Goal: Transaction & Acquisition: Book appointment/travel/reservation

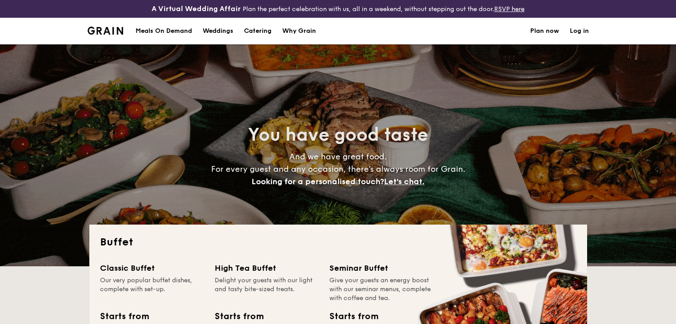
select select
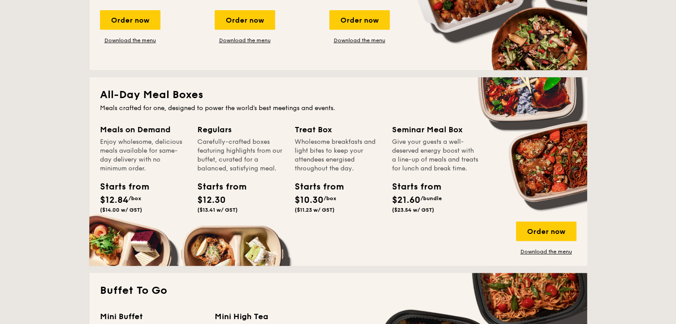
scroll to position [400, 0]
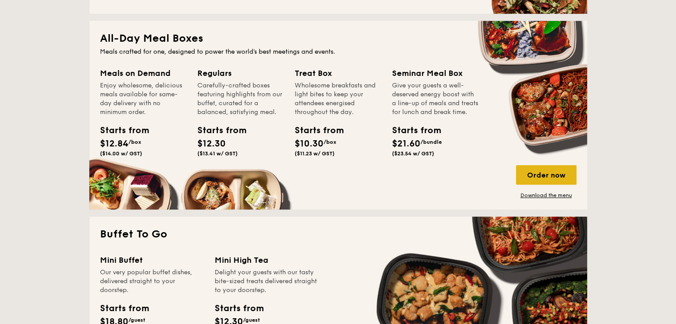
click at [559, 179] on div "Order now" at bounding box center [546, 175] width 60 height 20
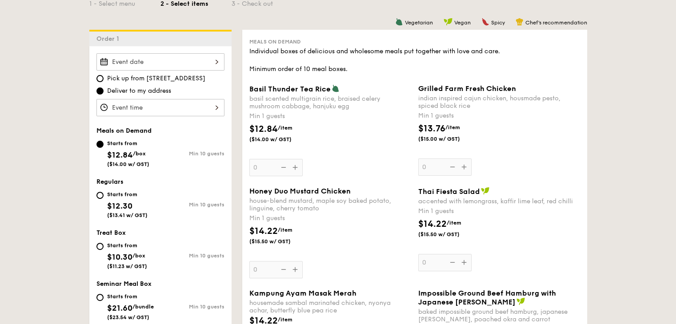
scroll to position [222, 0]
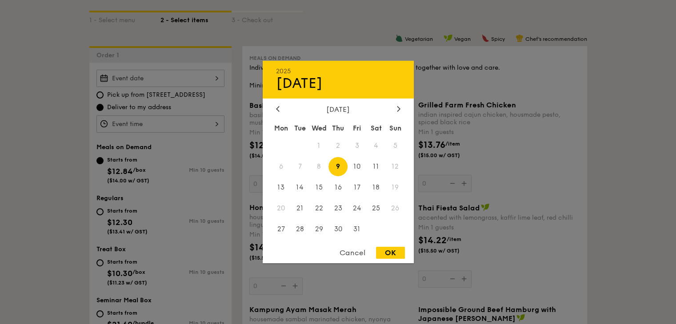
click at [221, 84] on div "2025 Oct [DATE] Tue Wed Thu Fri Sat Sun 1 2 3 4 5 6 7 8 9 10 11 12 13 14 15 16 …" at bounding box center [160, 78] width 128 height 17
click at [341, 167] on span "9" at bounding box center [337, 166] width 19 height 19
click at [459, 115] on div at bounding box center [338, 162] width 676 height 324
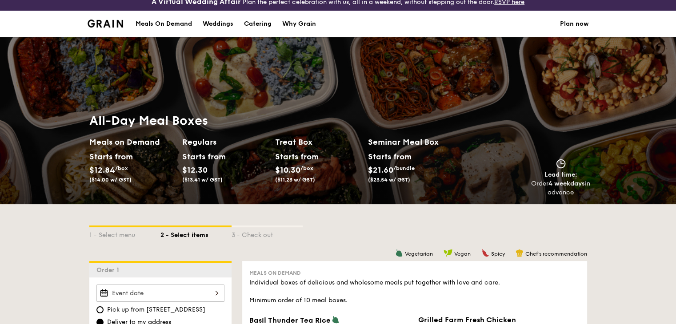
scroll to position [0, 0]
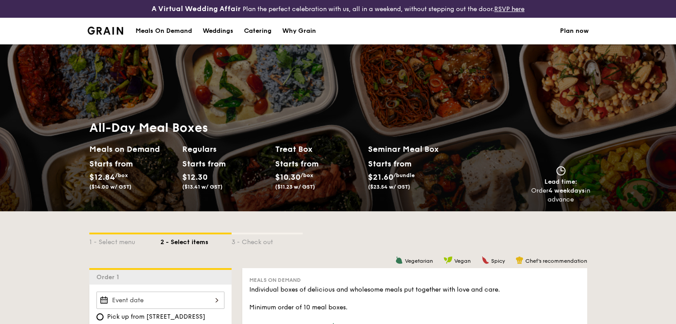
click at [164, 31] on div "Meals On Demand" at bounding box center [164, 31] width 56 height 27
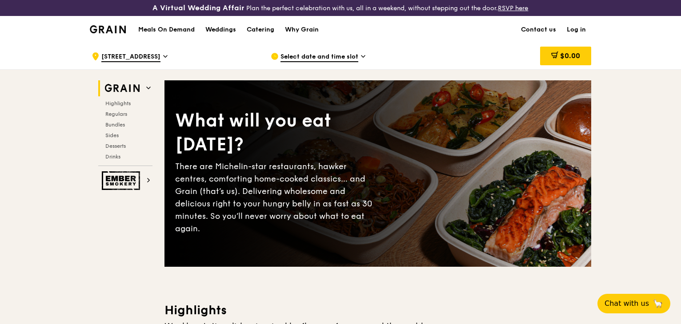
click at [347, 55] on span "Select date and time slot" at bounding box center [319, 57] width 78 height 10
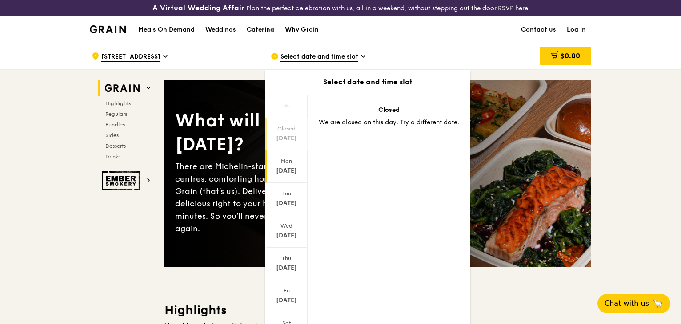
click at [290, 162] on div "Mon" at bounding box center [287, 161] width 40 height 7
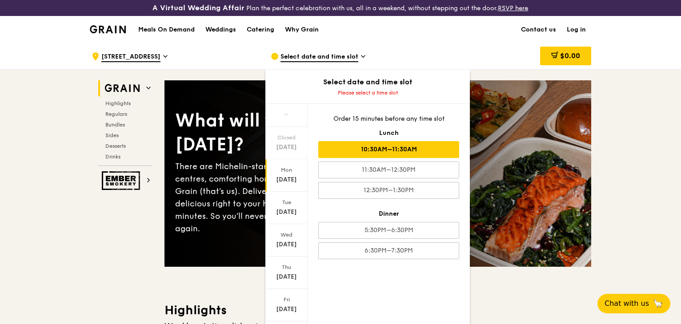
click at [403, 153] on div "10:30AM–11:30AM" at bounding box center [388, 149] width 141 height 17
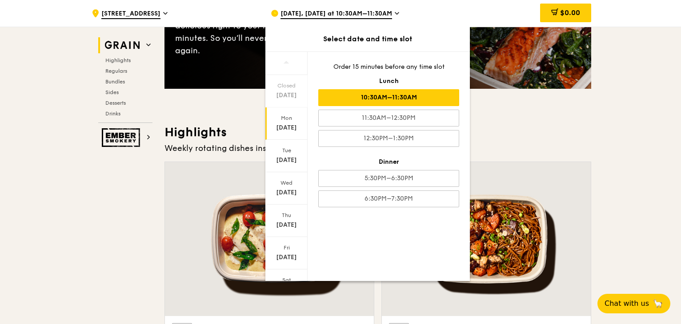
click at [544, 143] on div "Weekly rotating dishes inspired by flavours from around the world." at bounding box center [377, 148] width 427 height 12
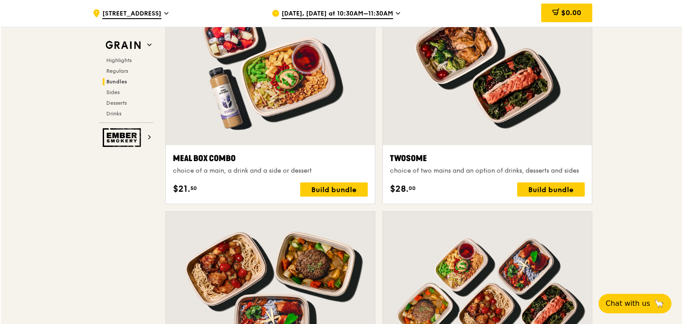
scroll to position [1378, 0]
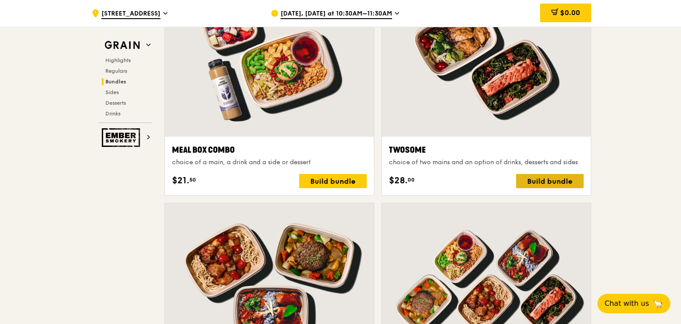
click at [567, 185] on div "Build bundle" at bounding box center [550, 181] width 68 height 14
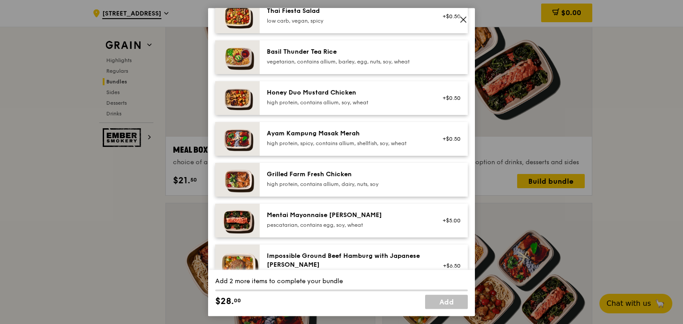
scroll to position [178, 0]
click at [392, 178] on div "Grilled Farm Fresh Chicken" at bounding box center [347, 173] width 160 height 9
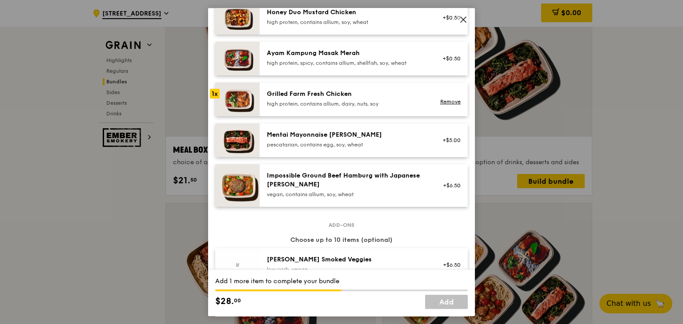
scroll to position [267, 0]
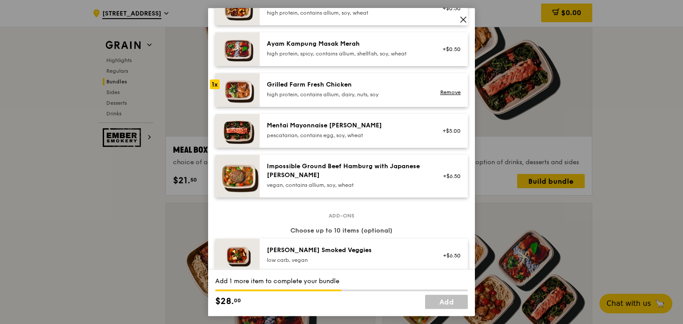
click at [405, 98] on div "high protein, contains allium, dairy, nuts, soy" at bounding box center [347, 94] width 160 height 7
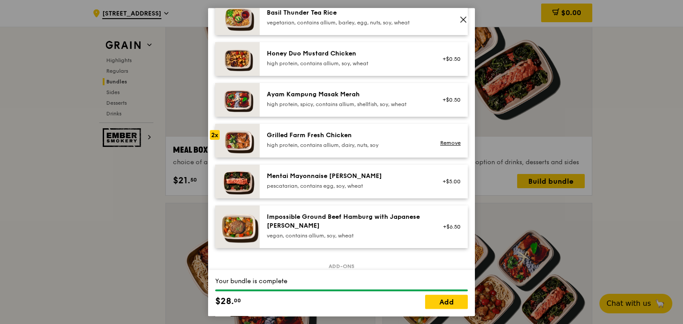
scroll to position [178, 0]
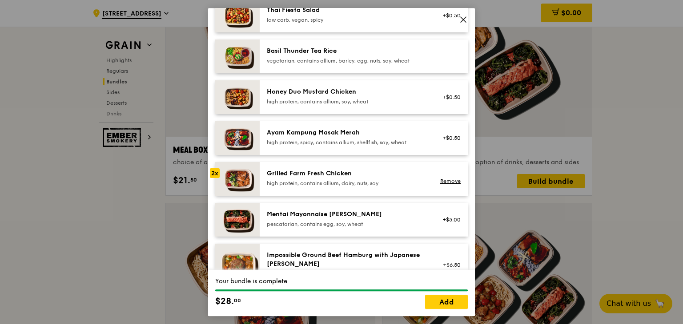
click at [448, 189] on div "Remove" at bounding box center [449, 179] width 34 height 20
click at [448, 184] on link "Remove" at bounding box center [450, 181] width 20 height 6
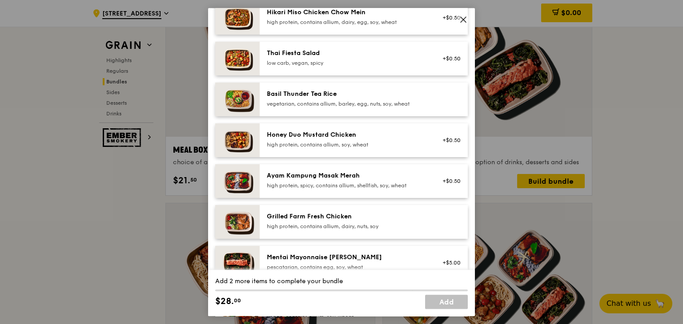
click at [448, 188] on div "+$0.50" at bounding box center [449, 182] width 34 height 20
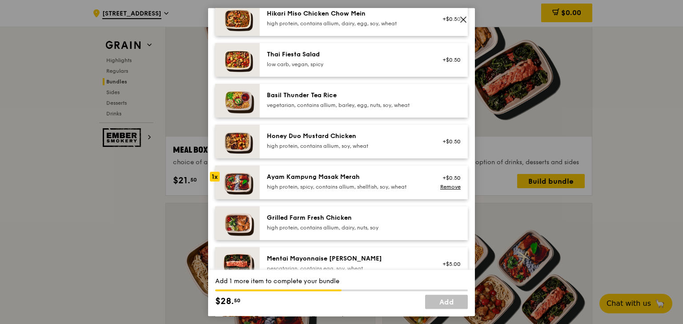
click at [463, 24] on span at bounding box center [463, 21] width 8 height 10
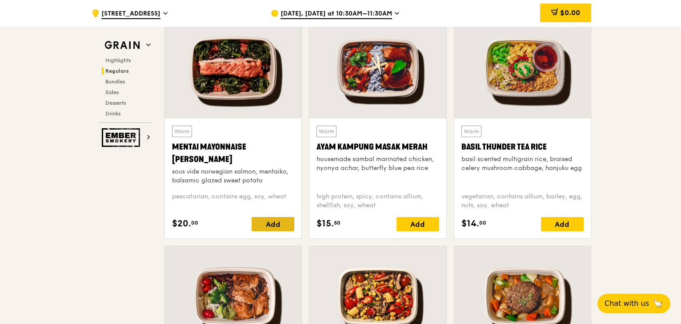
scroll to position [844, 0]
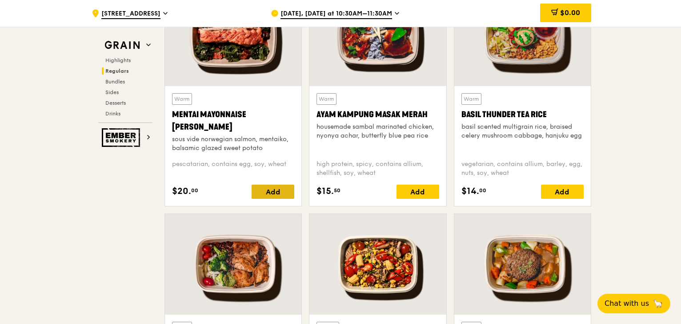
click at [278, 185] on div "Add" at bounding box center [273, 192] width 43 height 14
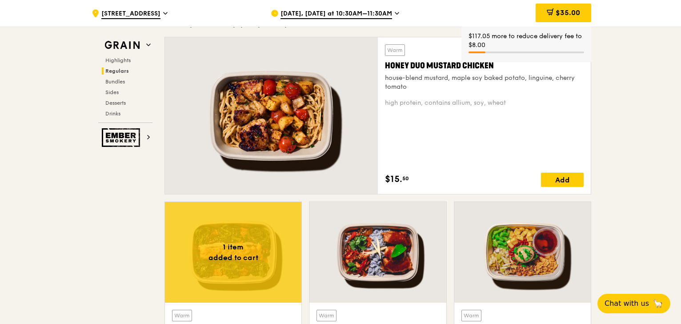
scroll to position [622, 0]
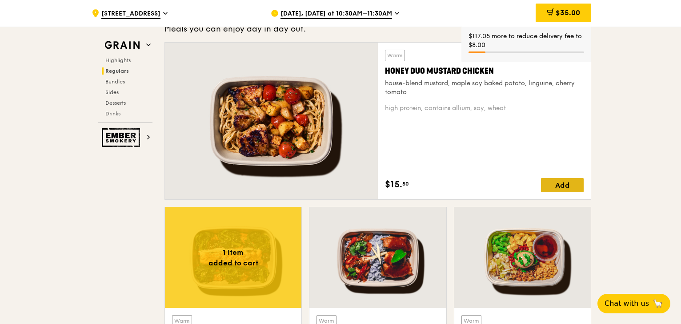
click at [565, 178] on div "Add" at bounding box center [562, 185] width 43 height 14
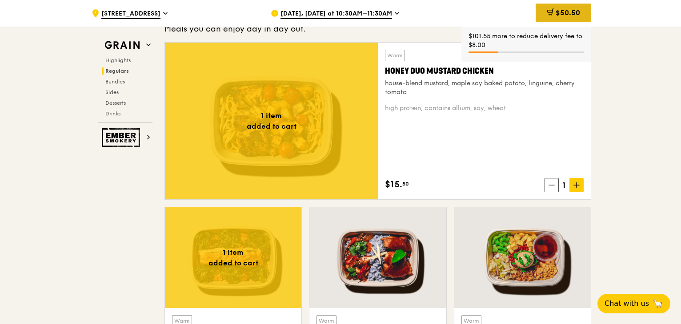
click at [572, 12] on span "$50.50" at bounding box center [568, 12] width 24 height 8
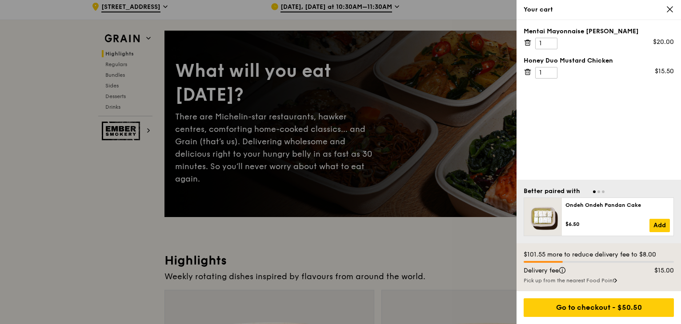
scroll to position [0, 0]
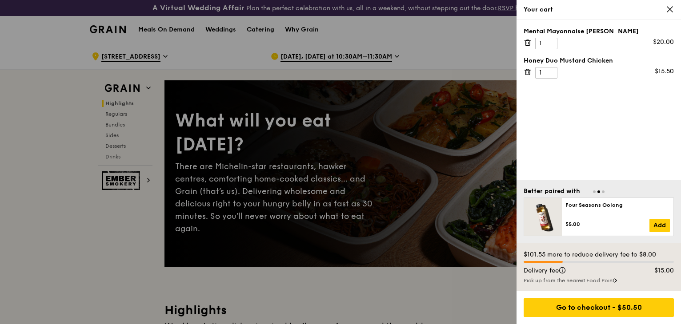
click at [672, 8] on icon at bounding box center [669, 9] width 5 height 5
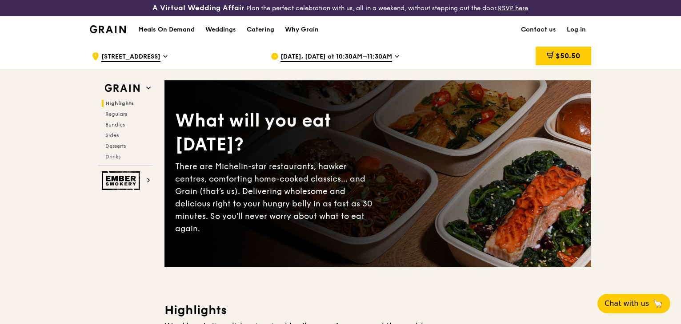
click at [388, 57] on span "Oct 6, Tomorrow at 10:30AM–11:30AM" at bounding box center [336, 57] width 112 height 10
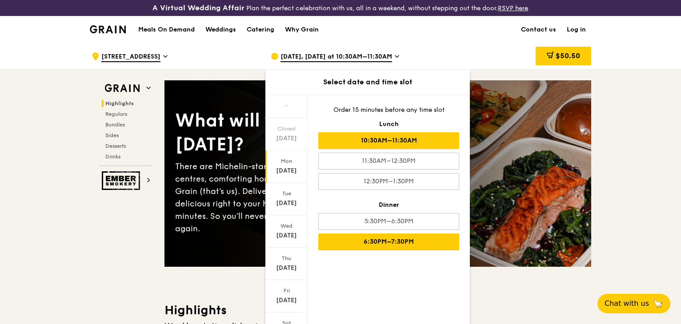
click at [403, 239] on div "6:30PM–7:30PM" at bounding box center [388, 242] width 141 height 17
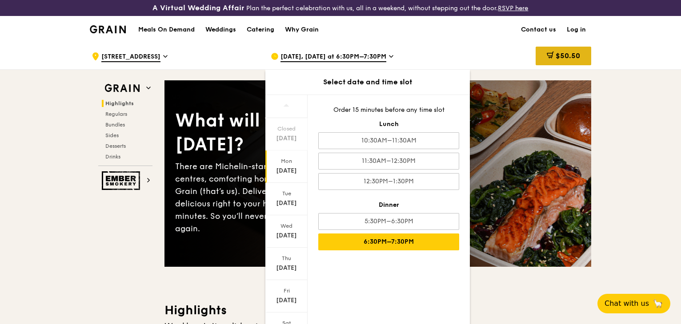
click at [585, 50] on div "$50.50" at bounding box center [564, 56] width 56 height 19
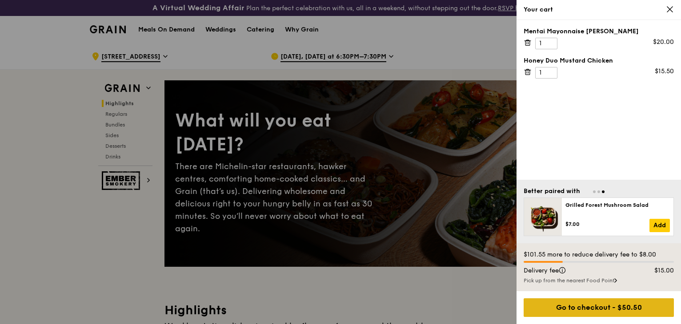
click at [620, 304] on div "Go to checkout - $50.50" at bounding box center [599, 308] width 150 height 19
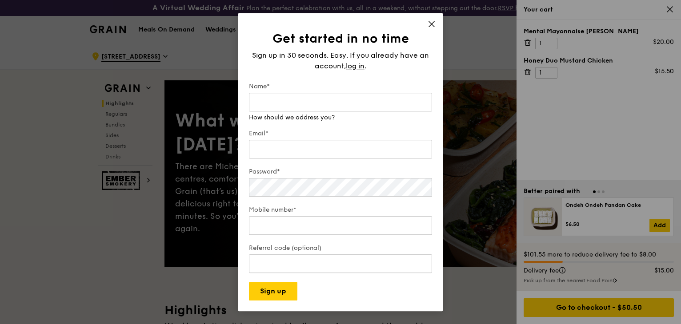
click at [434, 24] on div "Get started in no time Sign up in 30 seconds. Easy. If you already have an acco…" at bounding box center [340, 162] width 204 height 299
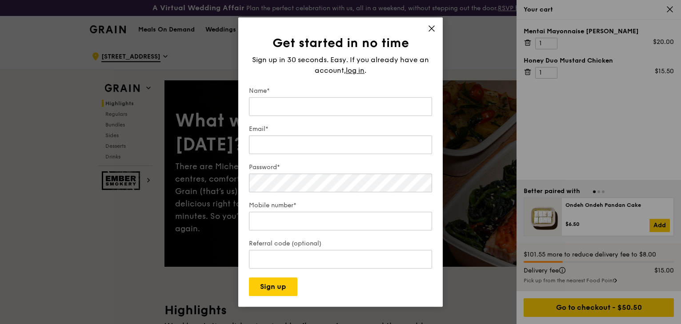
click at [434, 29] on icon at bounding box center [432, 28] width 8 height 8
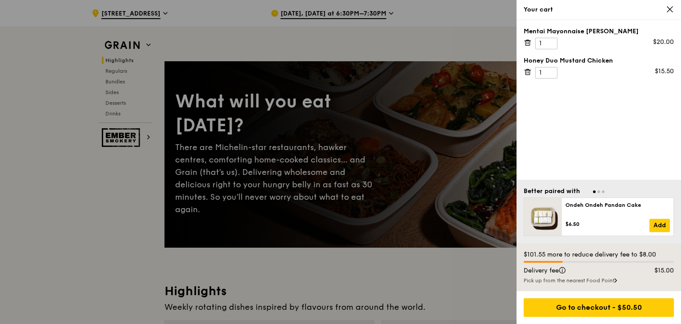
scroll to position [89, 0]
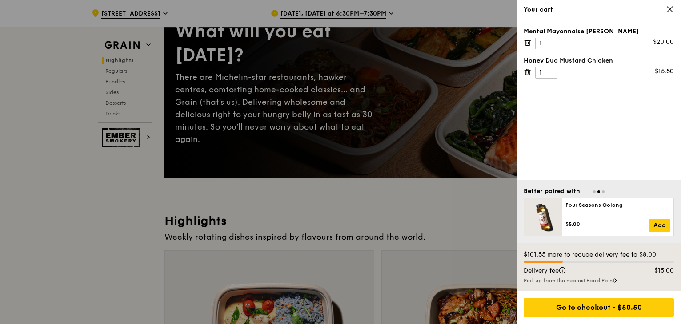
click at [612, 284] on div "Pick up from the nearest Food Point" at bounding box center [599, 280] width 150 height 7
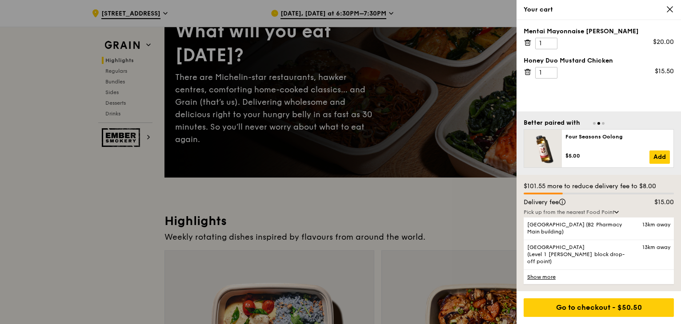
drag, startPoint x: 456, startPoint y: 191, endPoint x: 593, endPoint y: 82, distance: 174.6
click at [458, 191] on div at bounding box center [340, 162] width 681 height 324
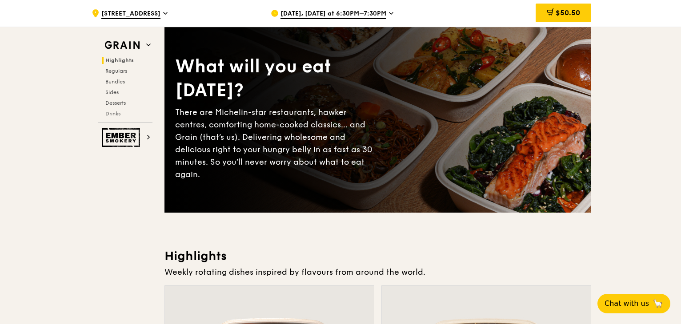
scroll to position [0, 0]
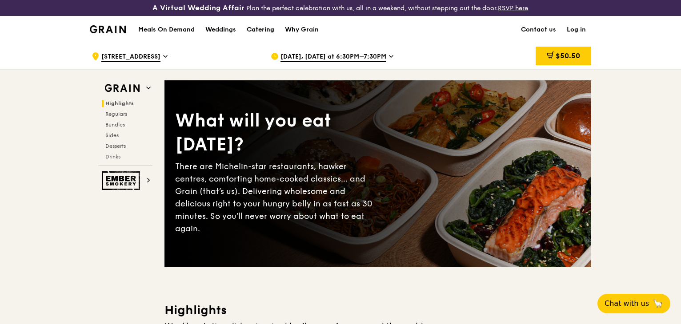
click at [259, 30] on div "Catering" at bounding box center [261, 29] width 28 height 27
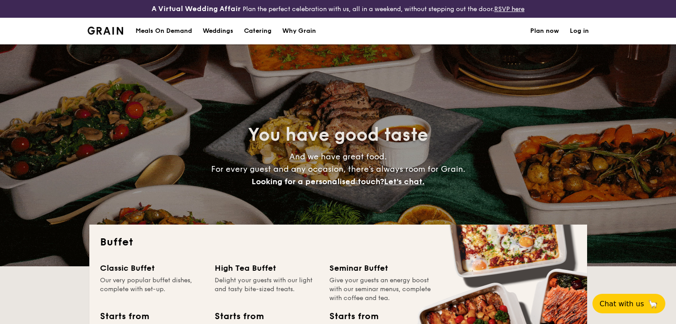
select select
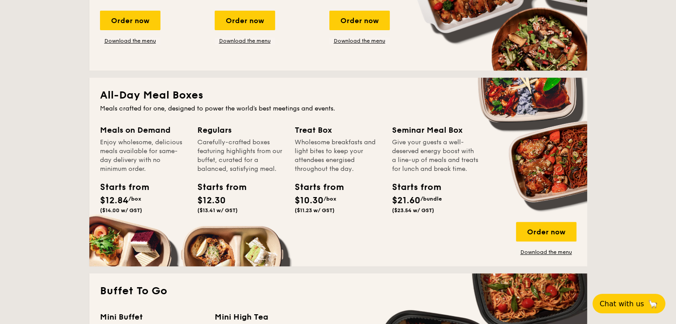
scroll to position [356, 0]
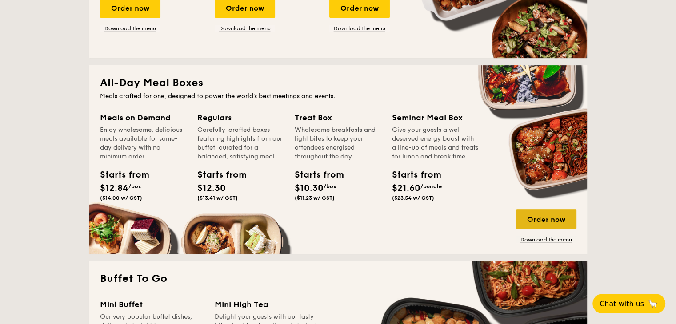
click at [558, 222] on div "Order now" at bounding box center [546, 220] width 60 height 20
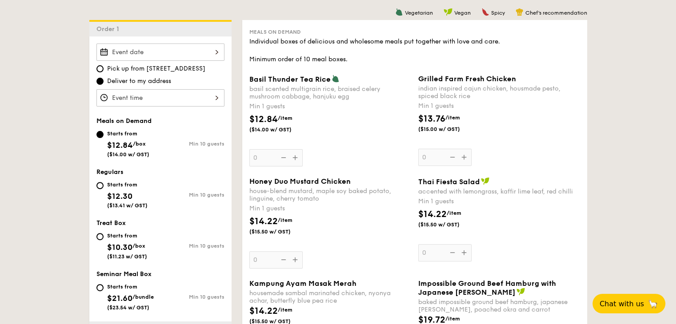
scroll to position [267, 0]
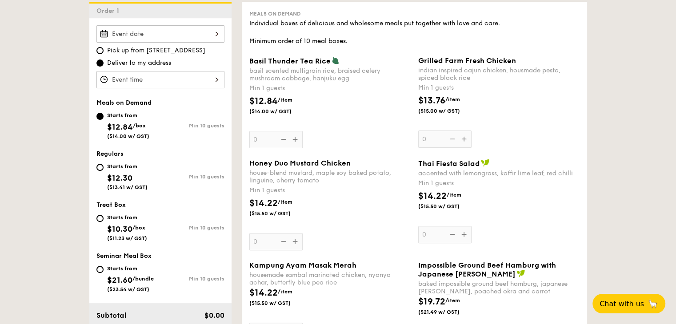
click at [183, 174] on div "Min 10 guests" at bounding box center [192, 177] width 64 height 6
click at [104, 171] on input "Starts from $12.30 ($13.41 w/ GST) Min 10 guests" at bounding box center [99, 167] width 7 height 7
radio input "true"
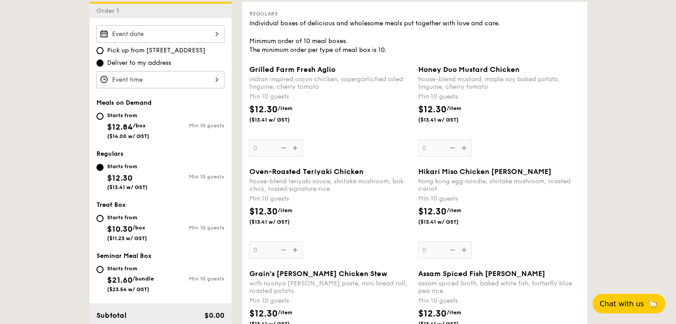
click at [182, 227] on div "Min 10 guests" at bounding box center [192, 228] width 64 height 6
click at [104, 222] on input "Starts from $10.30 /box ($11.23 w/ GST) Min 10 guests" at bounding box center [99, 218] width 7 height 7
radio input "true"
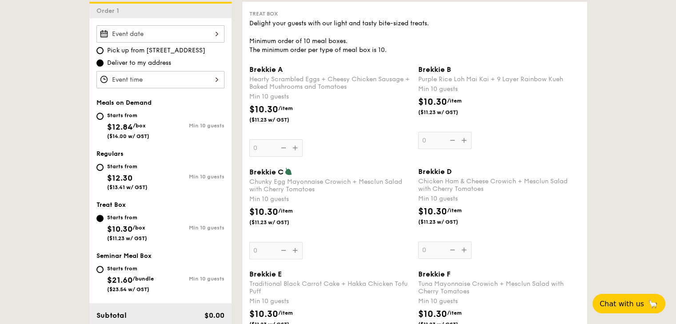
click at [212, 226] on div "Min 10 guests" at bounding box center [192, 228] width 64 height 6
click at [104, 222] on input "Starts from $10.30 /box ($11.23 w/ GST) Min 10 guests" at bounding box center [99, 218] width 7 height 7
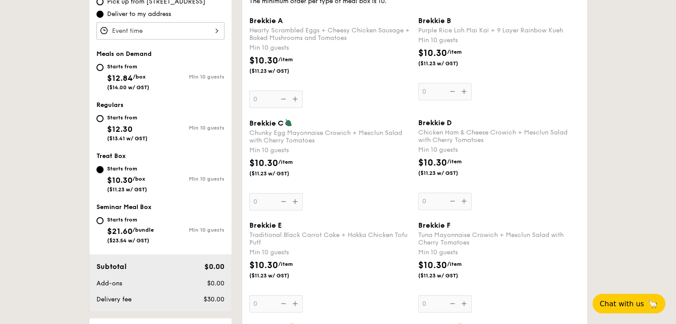
scroll to position [315, 0]
click at [149, 121] on div "Starts from $12.30 ($13.41 w/ GST)" at bounding box center [128, 127] width 64 height 29
click at [104, 121] on input "Starts from $12.30 ($13.41 w/ GST) Min 10 guests" at bounding box center [99, 119] width 7 height 7
radio input "true"
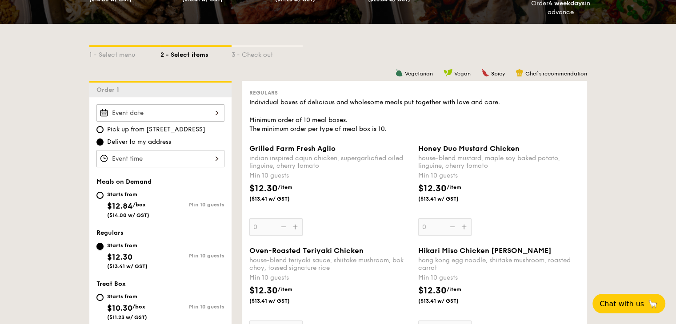
scroll to position [181, 0]
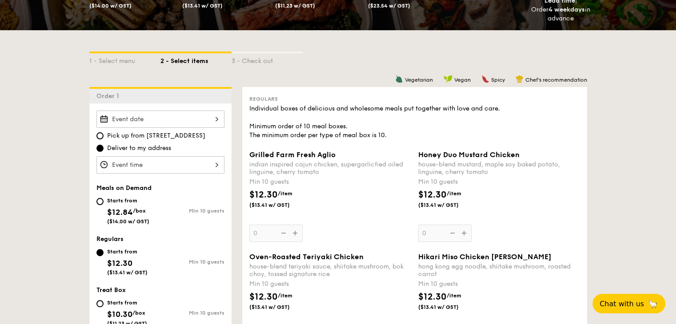
click at [144, 205] on div "Starts from $12.84 /box ($14.00 w/ GST)" at bounding box center [128, 210] width 42 height 29
click at [104, 205] on input "Starts from $12.84 /box ($14.00 w/ GST) Min 10 guests" at bounding box center [99, 201] width 7 height 7
radio input "true"
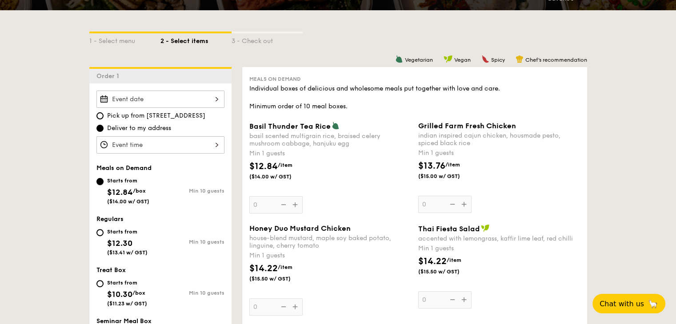
scroll to position [267, 0]
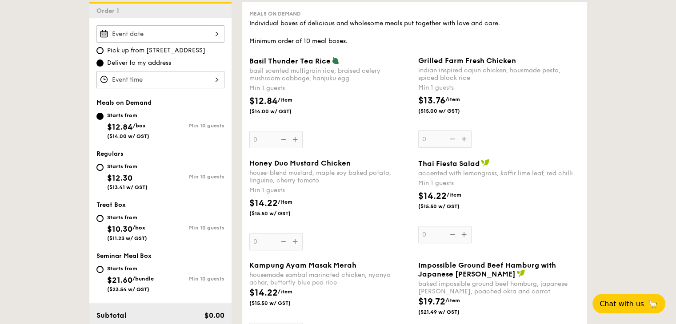
click at [146, 270] on div "Starts from" at bounding box center [130, 268] width 47 height 7
click at [104, 270] on input "Starts from $21.60 /bundle ($23.54 w/ GST) Min 10 guests" at bounding box center [99, 269] width 7 height 7
radio input "true"
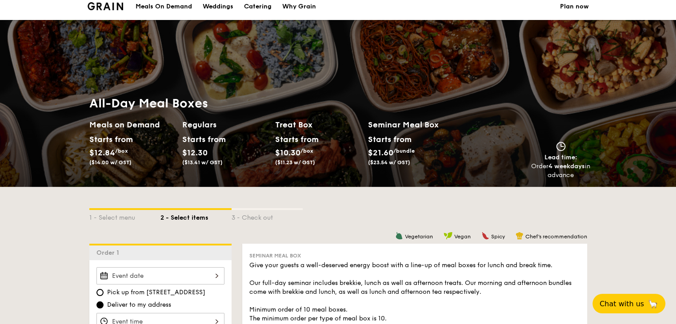
scroll to position [0, 0]
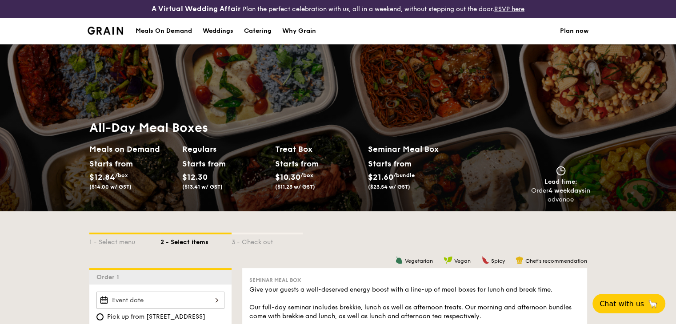
click at [260, 29] on div "Catering" at bounding box center [258, 31] width 28 height 27
select select
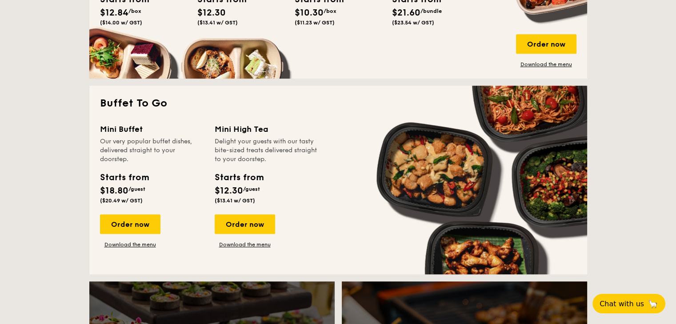
scroll to position [533, 0]
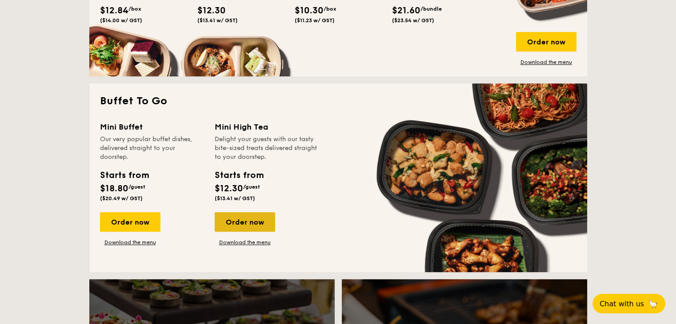
click at [261, 217] on div "Order now" at bounding box center [245, 222] width 60 height 20
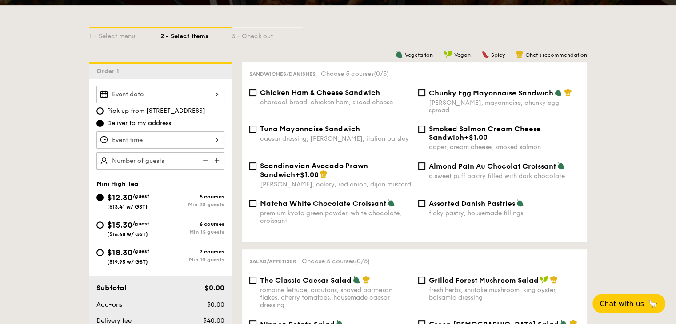
scroll to position [222, 0]
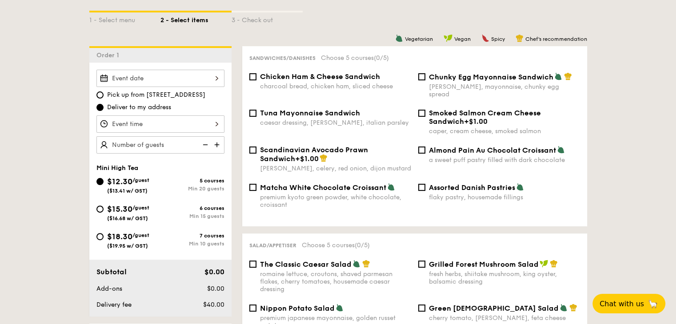
click at [219, 216] on div "Min 15 guests" at bounding box center [192, 216] width 64 height 6
click at [104, 213] on input "$15.30 /guest ($16.68 w/ GST) 6 courses Min 15 guests" at bounding box center [99, 209] width 7 height 7
radio input "true"
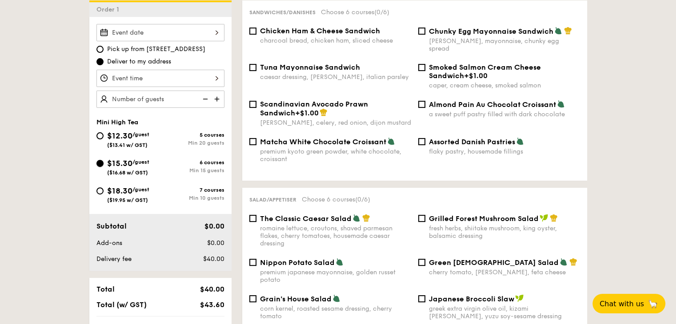
scroll to position [267, 0]
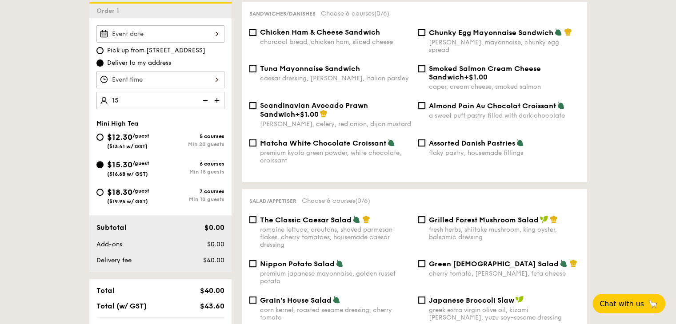
type input "15 guests"
click at [118, 234] on div "Subtotal $229.50 Add-ons $0.00 Delivery fee $40.00" at bounding box center [160, 244] width 142 height 57
click at [121, 188] on span "$18.30" at bounding box center [119, 193] width 25 height 10
click at [104, 189] on input "$18.30 /guest ($19.95 w/ GST) 7 courses Min 10 guests" at bounding box center [99, 192] width 7 height 7
radio input "true"
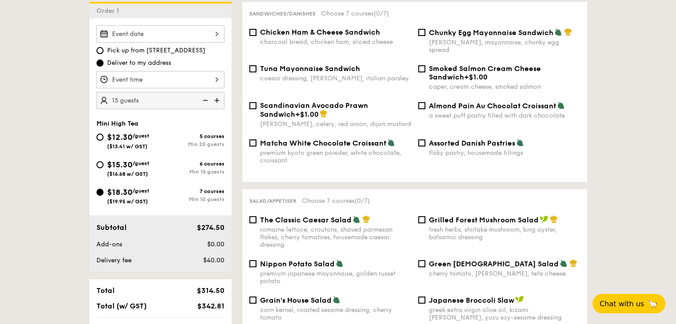
click at [206, 96] on img at bounding box center [204, 100] width 13 height 17
type input "10 guests"
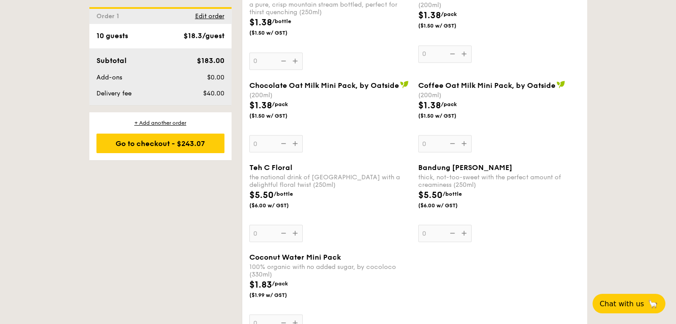
scroll to position [1822, 0]
